Goal: Task Accomplishment & Management: Use online tool/utility

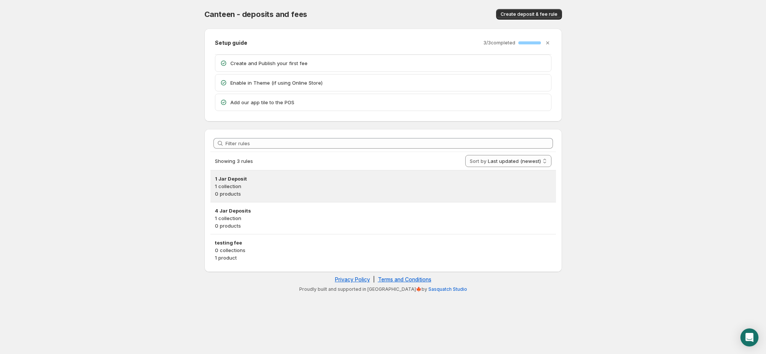
click at [412, 183] on p "1 collection" at bounding box center [383, 187] width 336 height 8
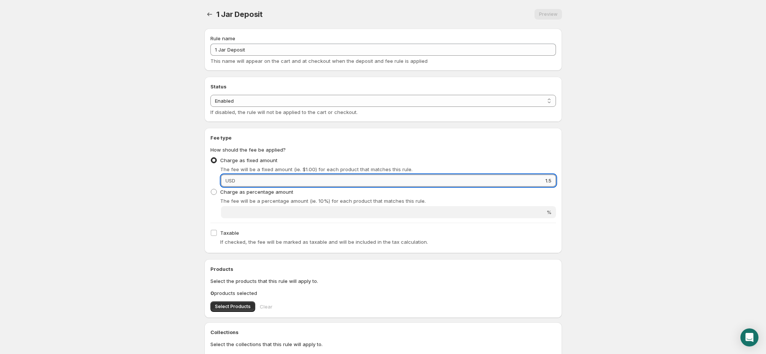
click at [392, 178] on input "1.5" at bounding box center [397, 181] width 318 height 12
click at [354, 182] on input "1.5" at bounding box center [397, 181] width 318 height 12
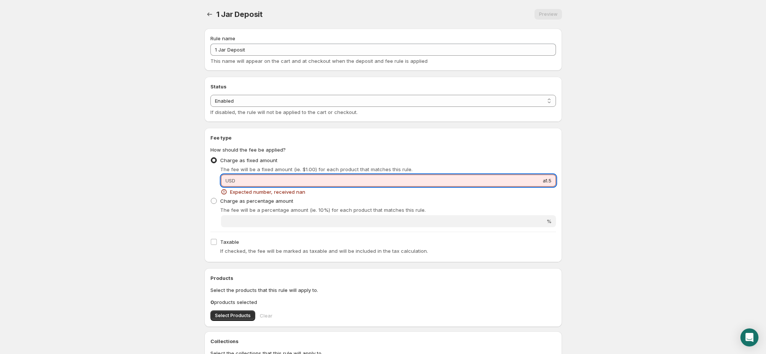
type input "1.5"
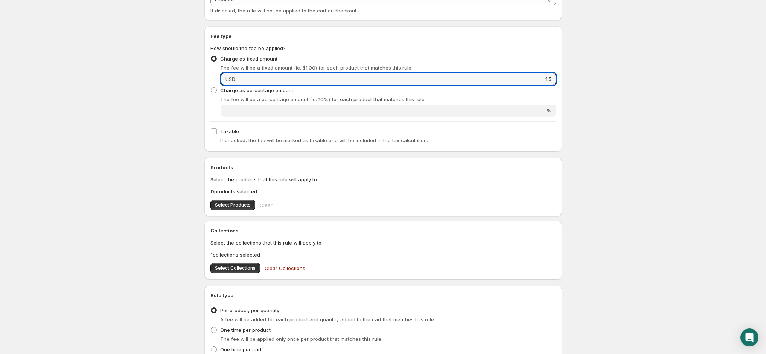
scroll to position [105, 0]
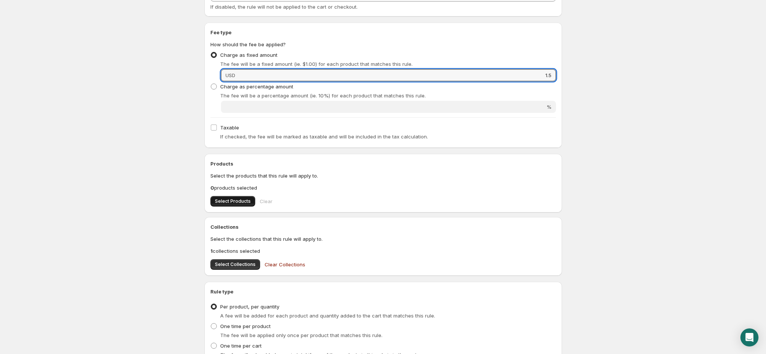
click at [242, 200] on span "Select Products" at bounding box center [233, 201] width 36 height 6
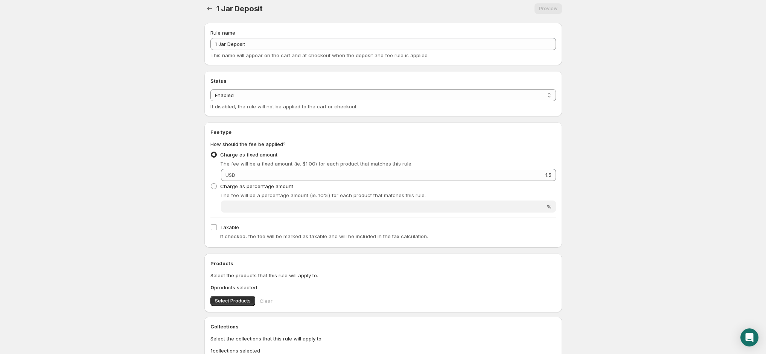
scroll to position [0, 0]
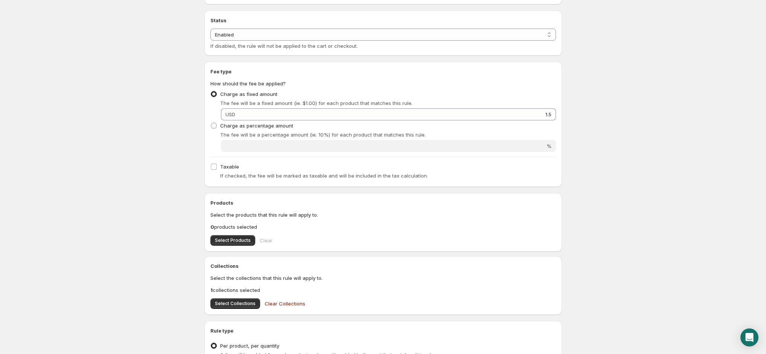
click at [166, 193] on body "Home Help 1 Jar Deposit. This page is ready 1 Jar Deposit Preview More actions …" at bounding box center [383, 111] width 766 height 354
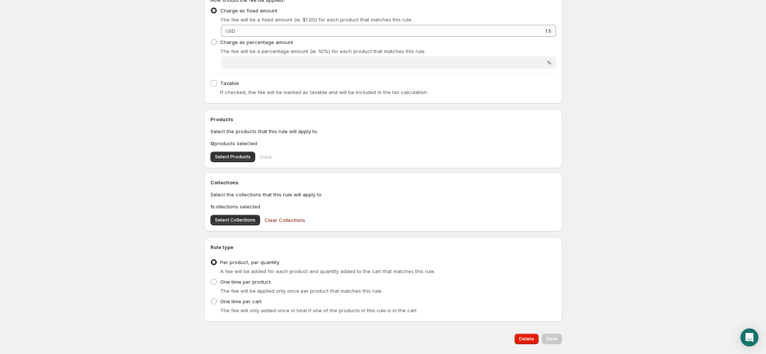
scroll to position [170, 0]
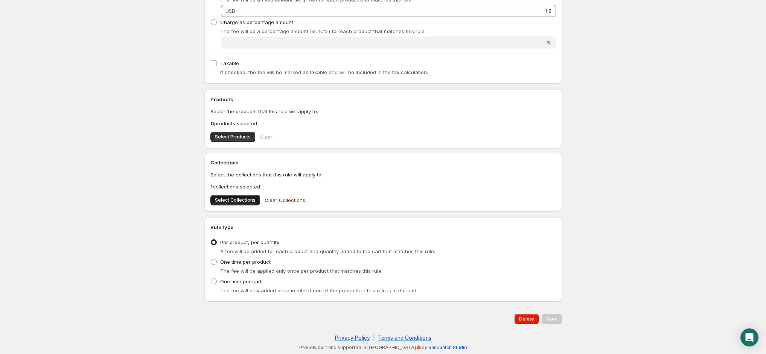
click at [237, 198] on span "Select Collections" at bounding box center [235, 200] width 41 height 6
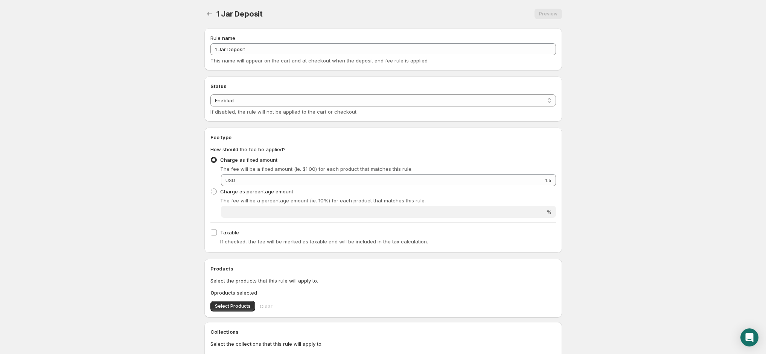
scroll to position [0, 0]
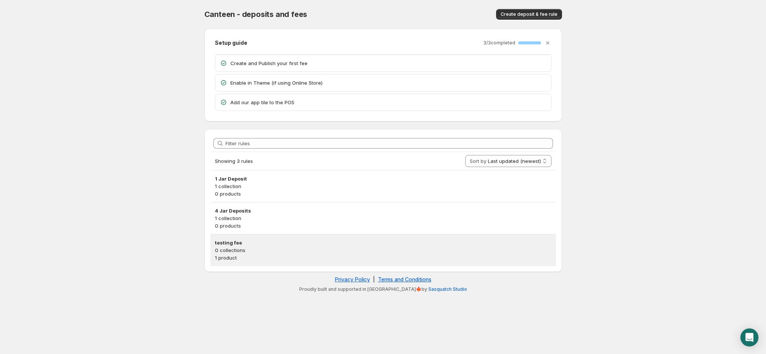
click at [256, 255] on p "1 product" at bounding box center [383, 258] width 336 height 8
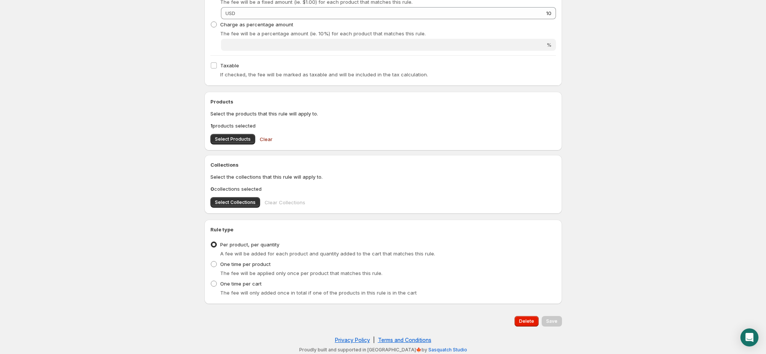
scroll to position [170, 0]
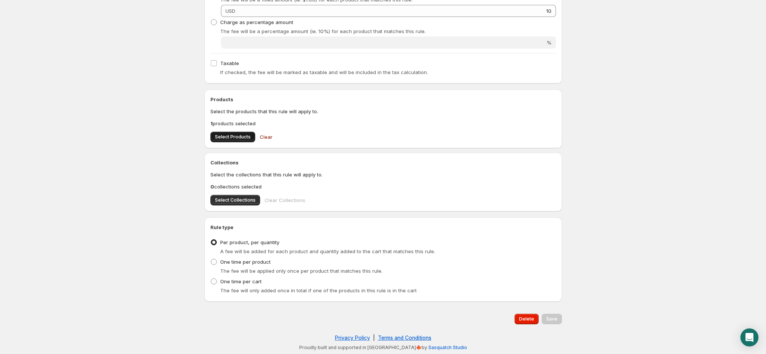
click at [233, 140] on button "Select Products" at bounding box center [232, 137] width 45 height 11
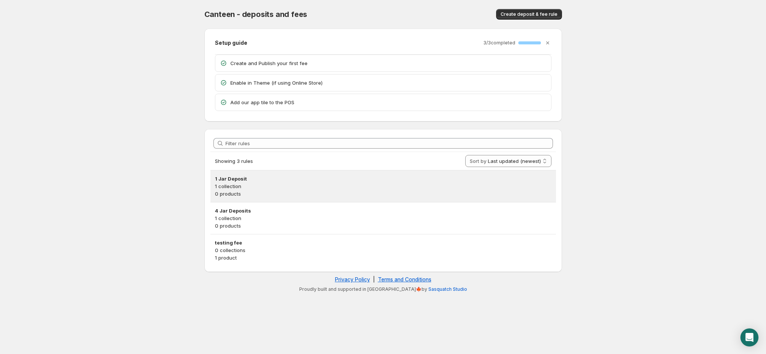
click at [255, 198] on p "0 products" at bounding box center [383, 194] width 336 height 8
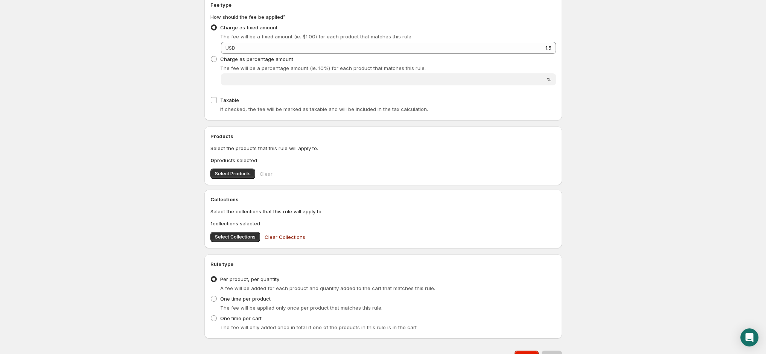
scroll to position [165, 0]
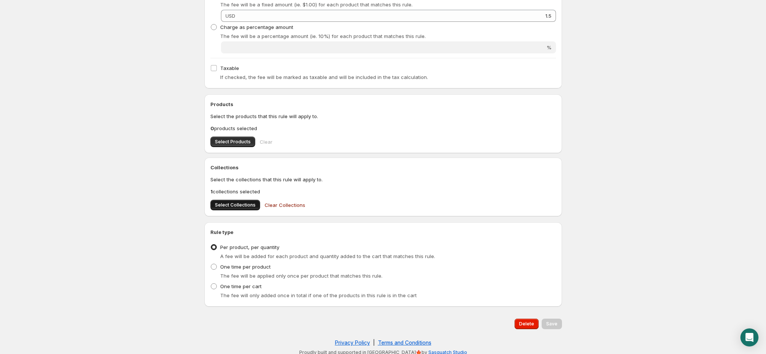
click at [241, 207] on span "Select Collections" at bounding box center [235, 205] width 41 height 6
